Goal: Check status: Check status

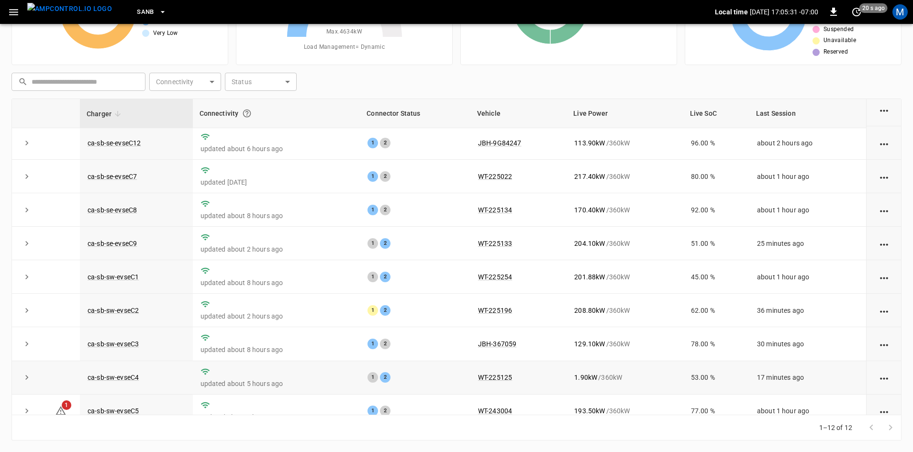
scroll to position [121, 0]
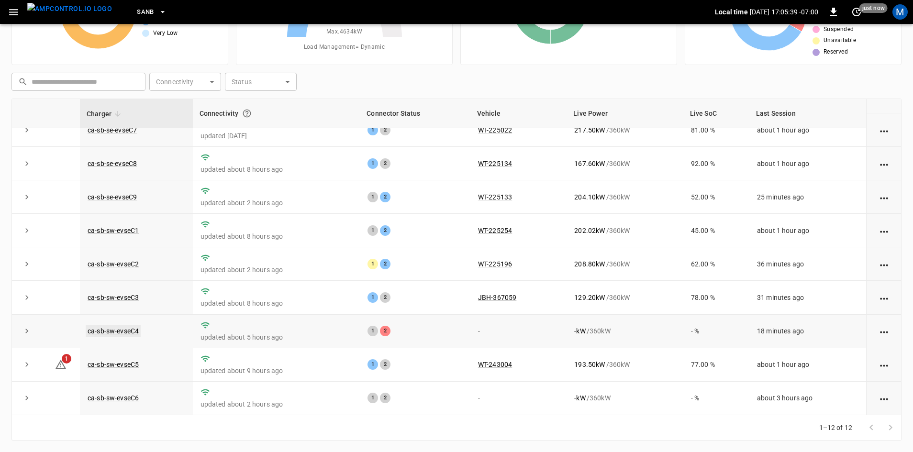
click at [136, 331] on link "ca-sb-sw-evseC4" at bounding box center [113, 330] width 55 height 11
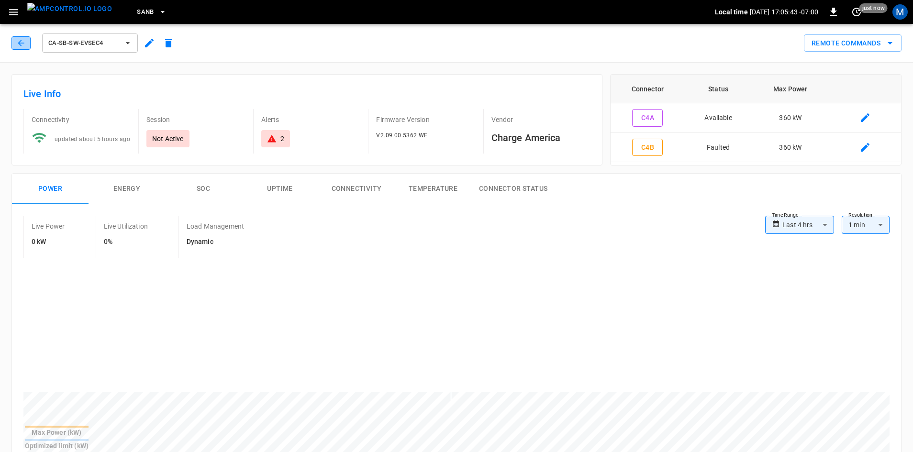
click at [25, 40] on icon "button" at bounding box center [21, 43] width 10 height 10
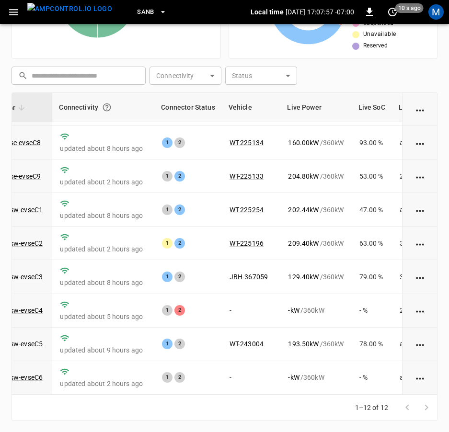
scroll to position [142, 95]
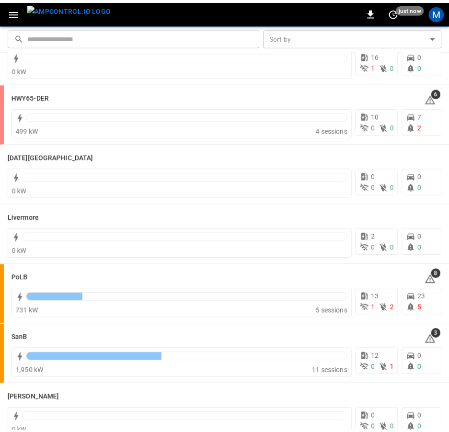
scroll to position [144, 0]
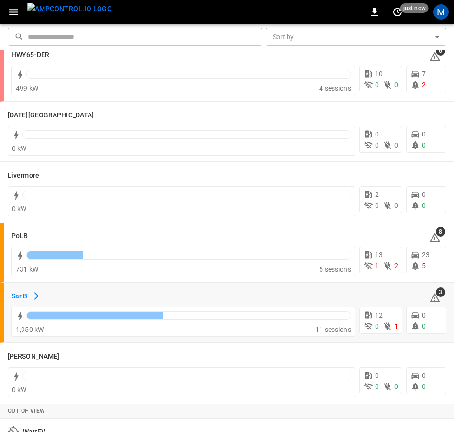
click at [30, 291] on icon at bounding box center [34, 295] width 11 height 11
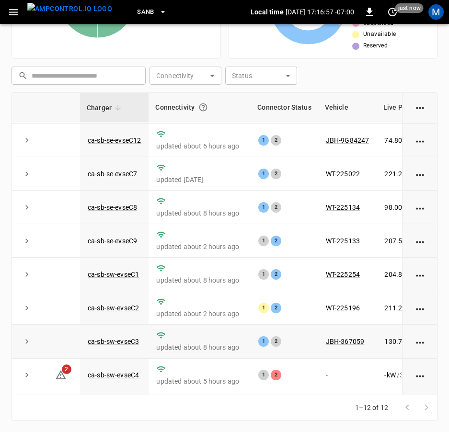
scroll to position [142, 0]
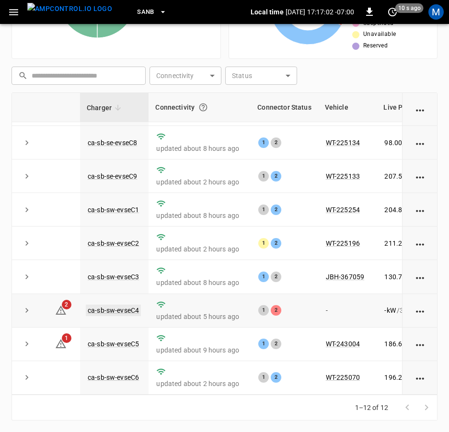
click at [123, 304] on link "ca-sb-sw-evseC4" at bounding box center [113, 309] width 55 height 11
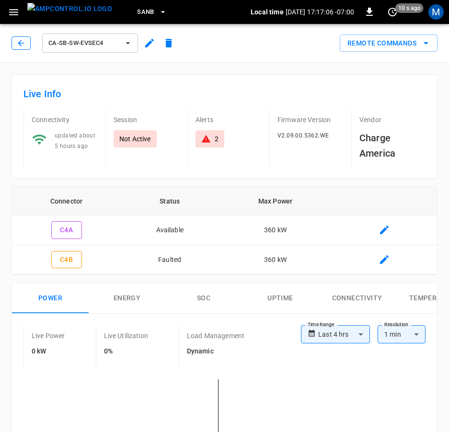
click at [19, 41] on icon "button" at bounding box center [21, 43] width 10 height 10
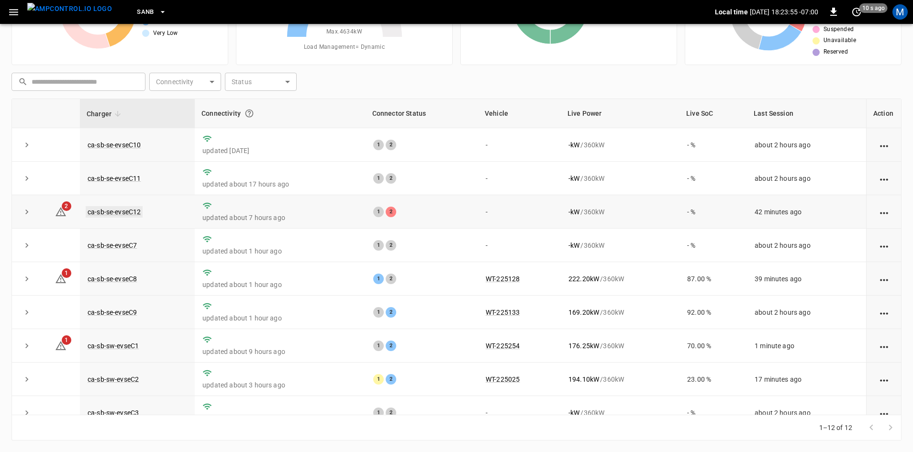
click at [135, 213] on link "ca-sb-se-evseC12" at bounding box center [114, 211] width 57 height 11
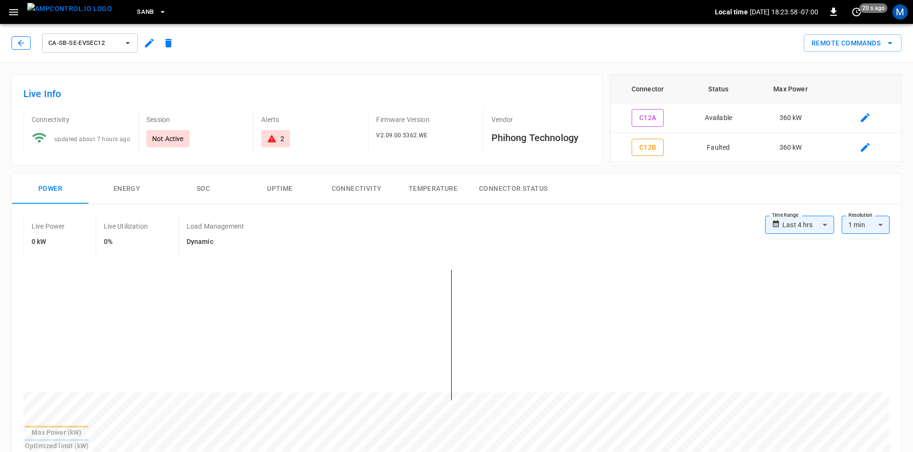
click at [16, 42] on icon "button" at bounding box center [21, 43] width 10 height 10
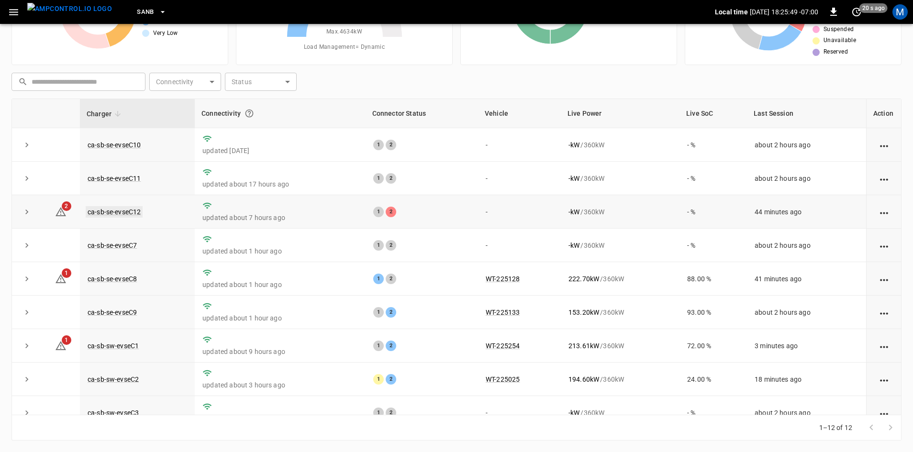
click at [110, 213] on link "ca-sb-se-evseC12" at bounding box center [114, 211] width 57 height 11
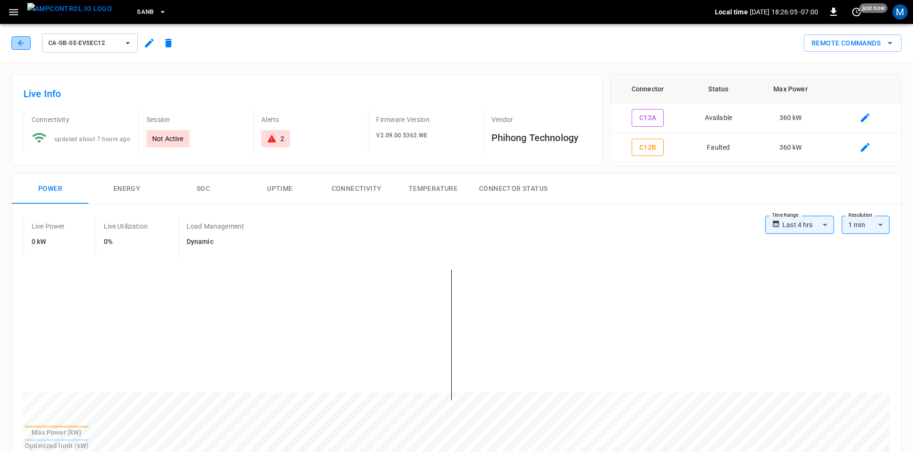
click at [22, 43] on icon "button" at bounding box center [21, 43] width 6 height 6
